Goal: Information Seeking & Learning: Check status

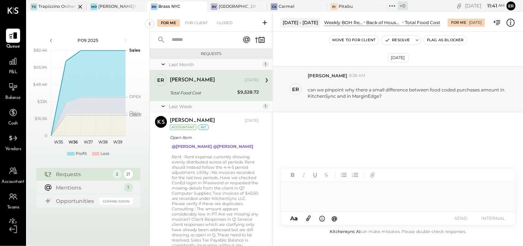
click at [50, 6] on div "Trapizzino Orchard" at bounding box center [56, 7] width 37 height 6
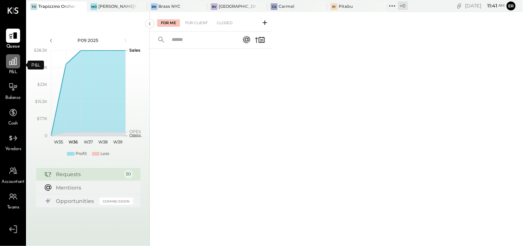
click at [16, 67] on div at bounding box center [13, 61] width 14 height 14
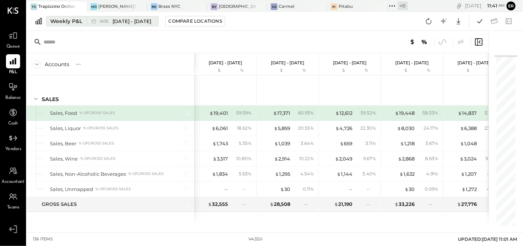
click at [157, 18] on button "Weekly P&L W35 [DATE] - [DATE]" at bounding box center [102, 21] width 112 height 10
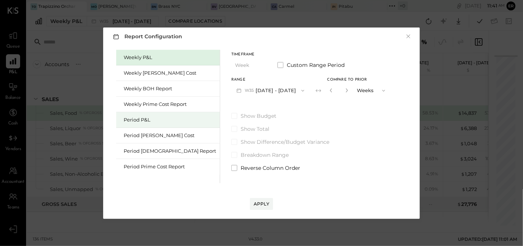
click at [137, 118] on div "Period P&L" at bounding box center [170, 120] width 92 height 7
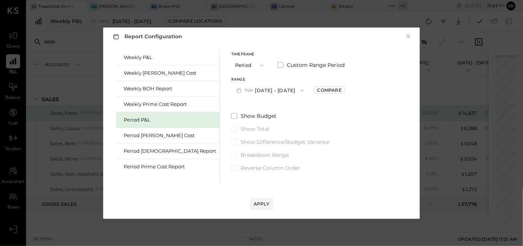
click at [274, 91] on button "P09 [DATE] - [DATE]" at bounding box center [269, 91] width 77 height 14
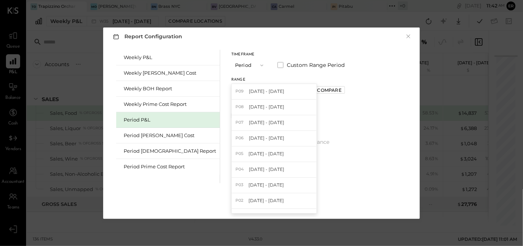
click at [340, 136] on div "Weekly P&L Weekly [PERSON_NAME] Cost Weekly BOH Report Weekly Prime Cost Report…" at bounding box center [262, 116] width 302 height 136
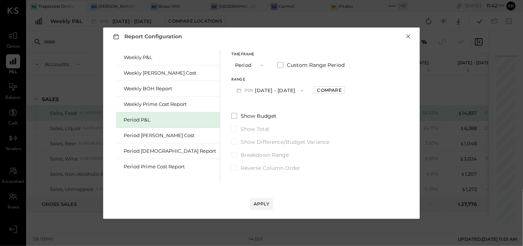
click at [408, 39] on button "×" at bounding box center [408, 36] width 7 height 7
